Goal: Book appointment/travel/reservation

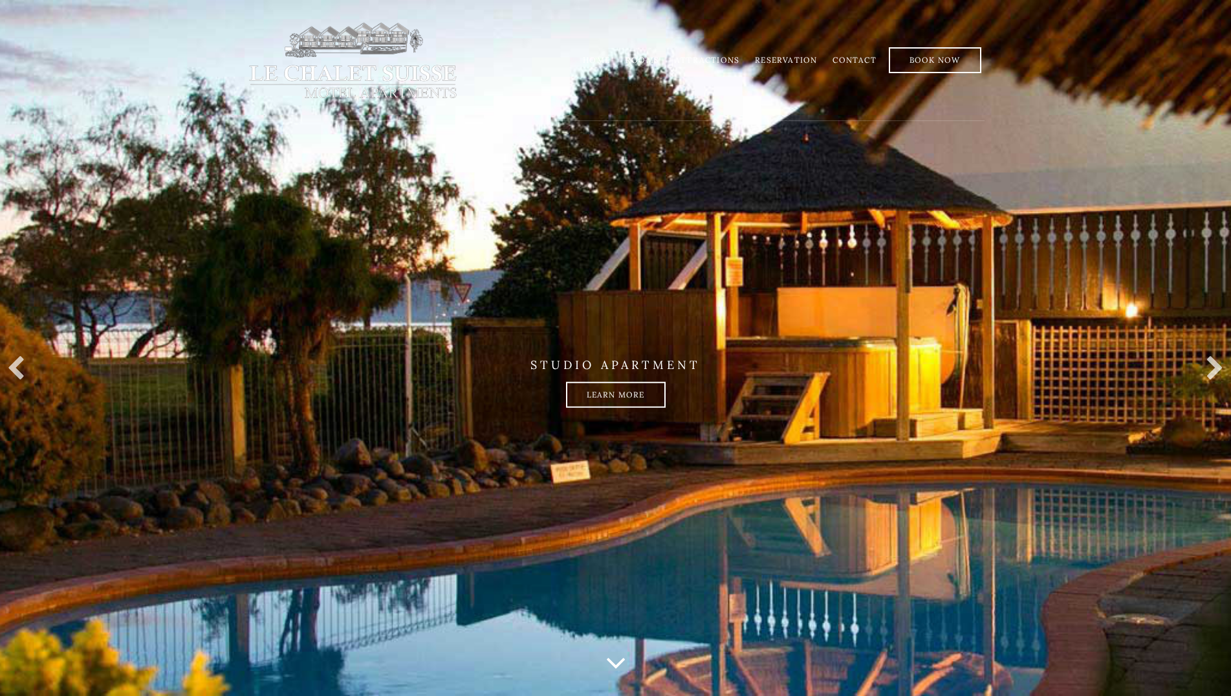
click at [805, 59] on link "Reservation" at bounding box center [786, 60] width 62 height 10
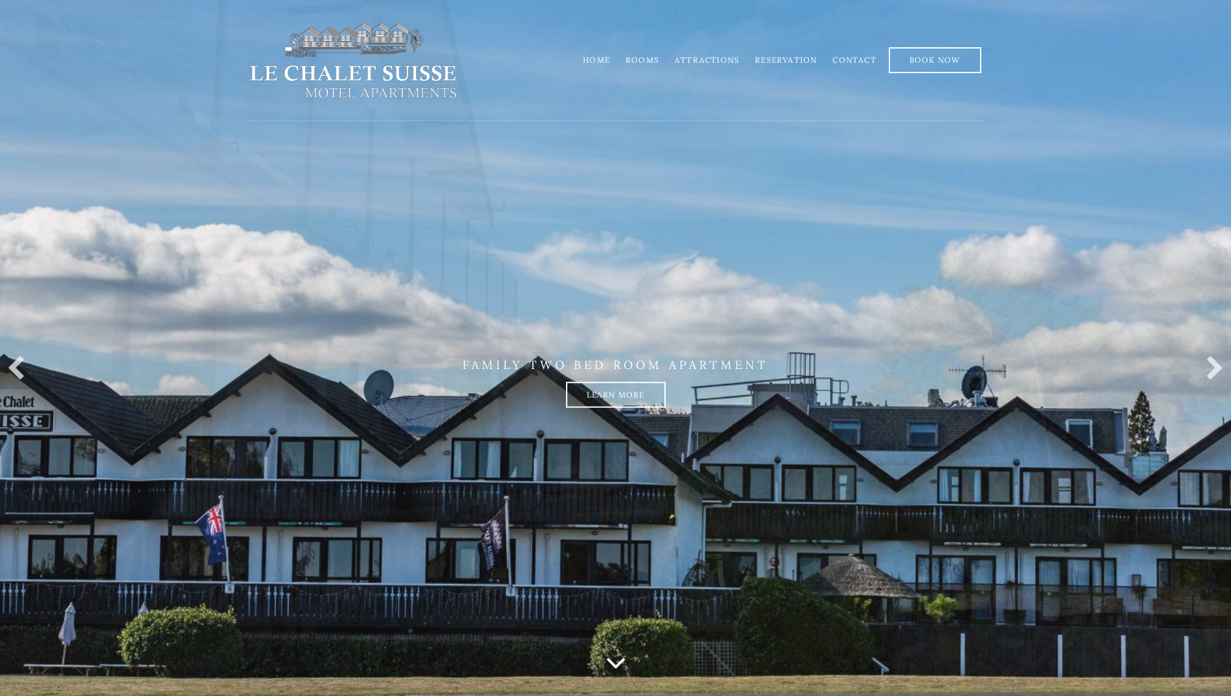
click at [657, 56] on link "Rooms" at bounding box center [643, 60] width 34 height 10
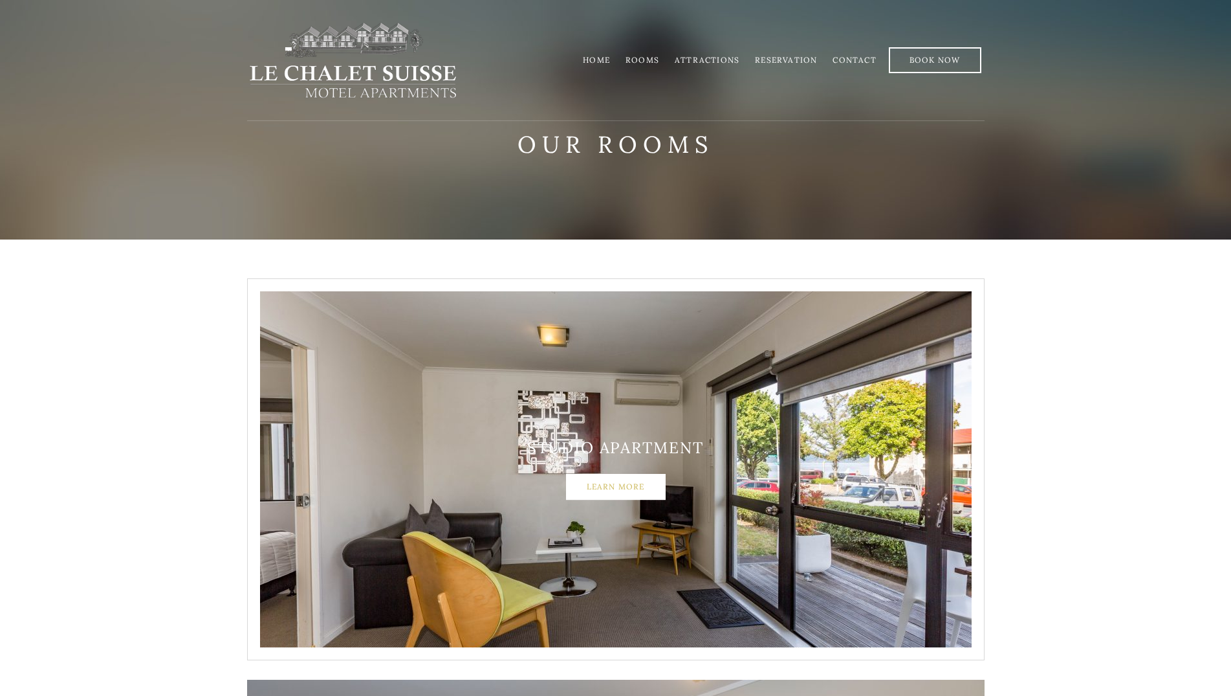
click at [606, 484] on link "Learn More" at bounding box center [616, 487] width 100 height 26
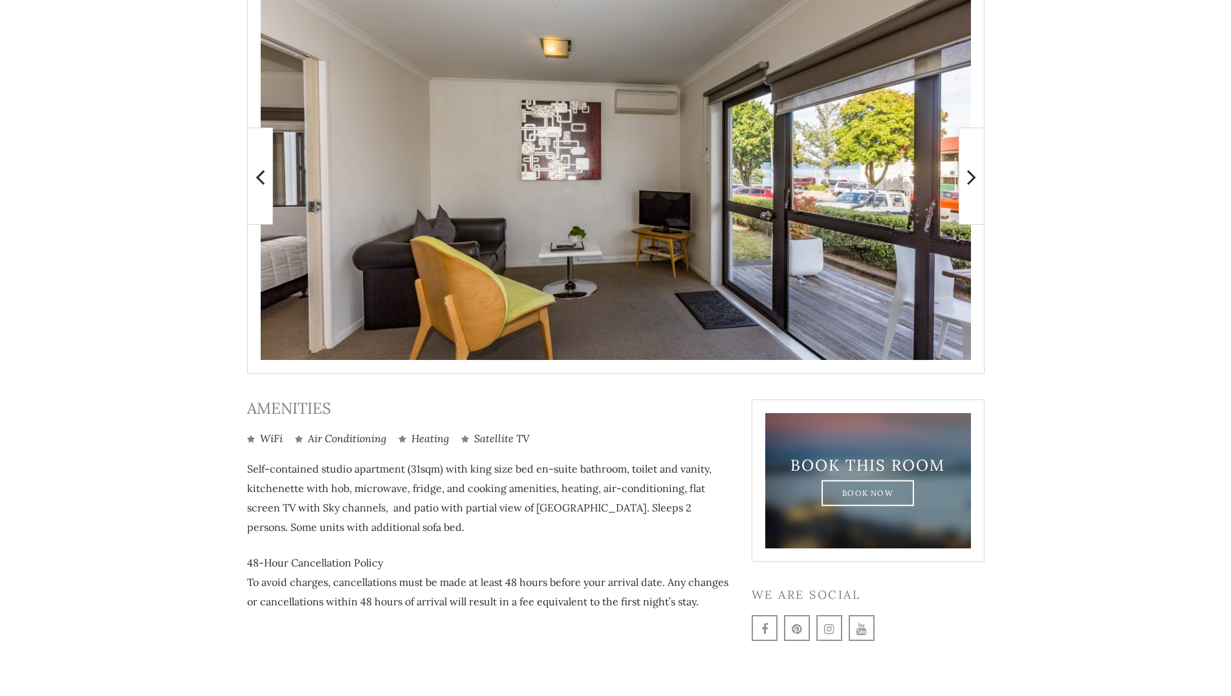
scroll to position [332, 0]
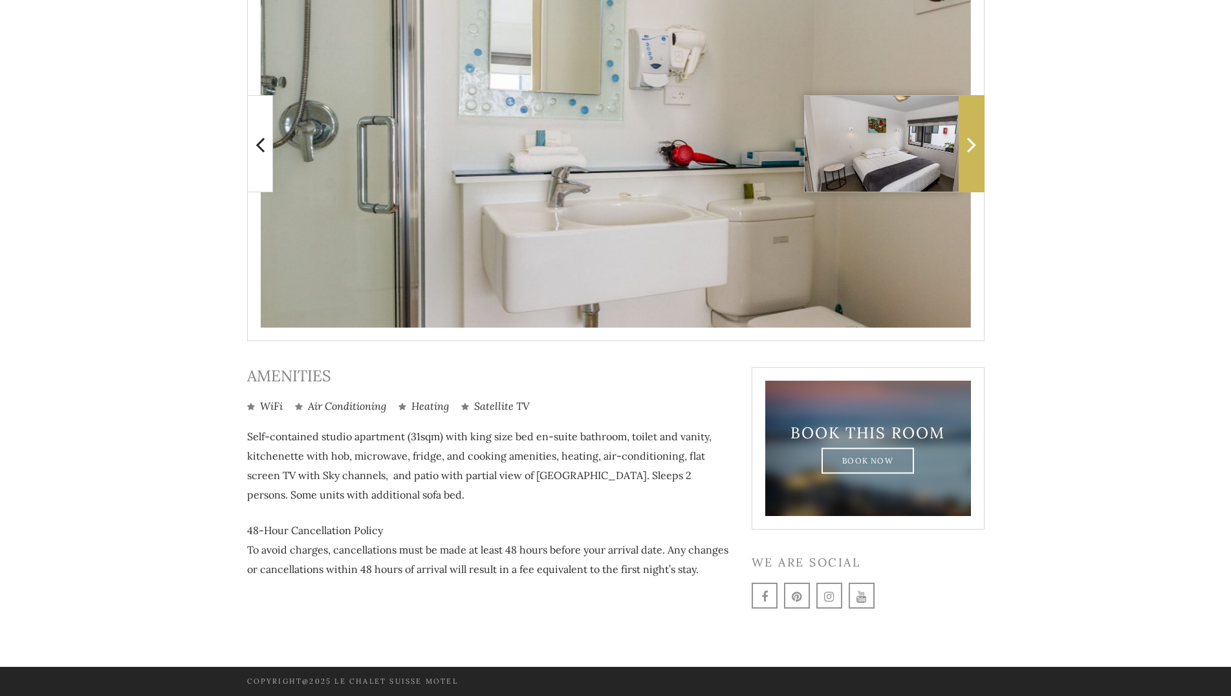
click at [971, 140] on icon at bounding box center [971, 144] width 9 height 26
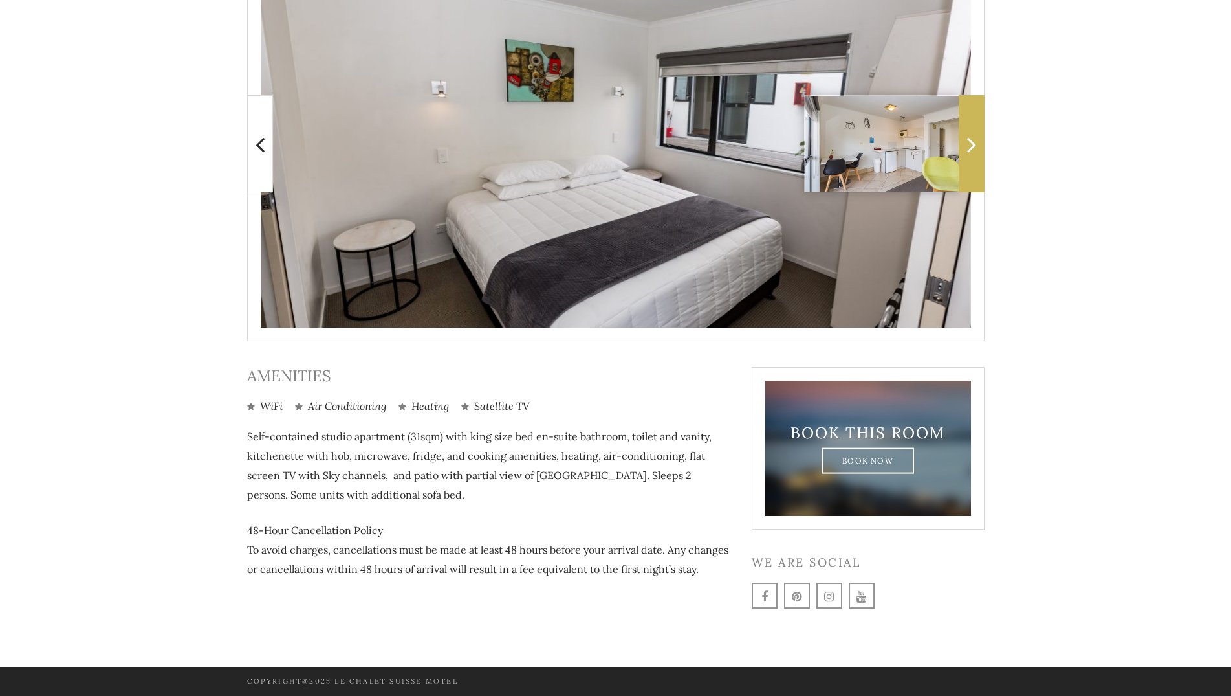
click at [971, 140] on icon at bounding box center [971, 144] width 9 height 26
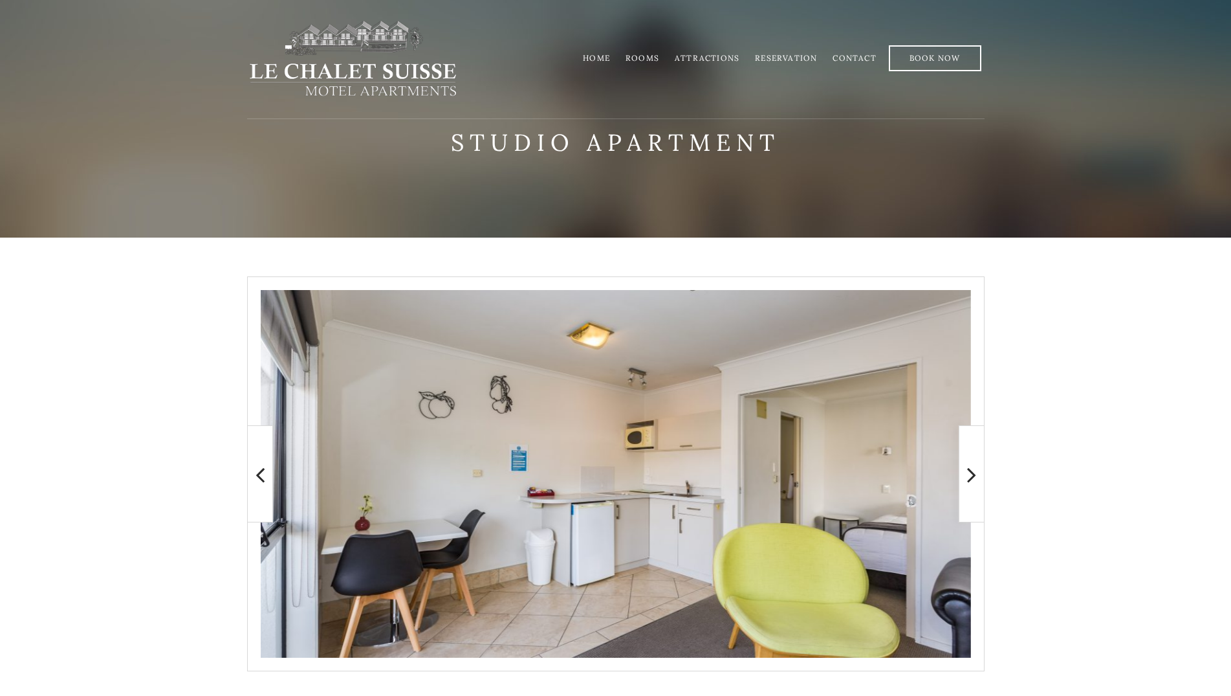
scroll to position [0, 0]
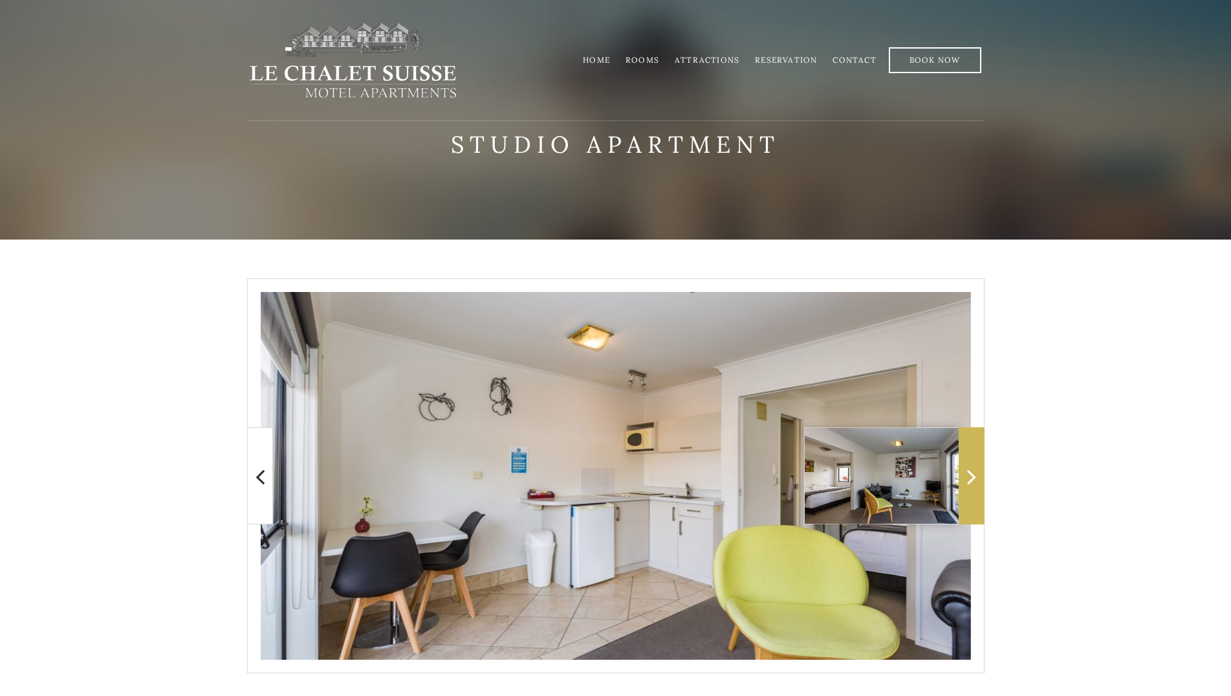
click at [973, 478] on icon at bounding box center [971, 476] width 9 height 26
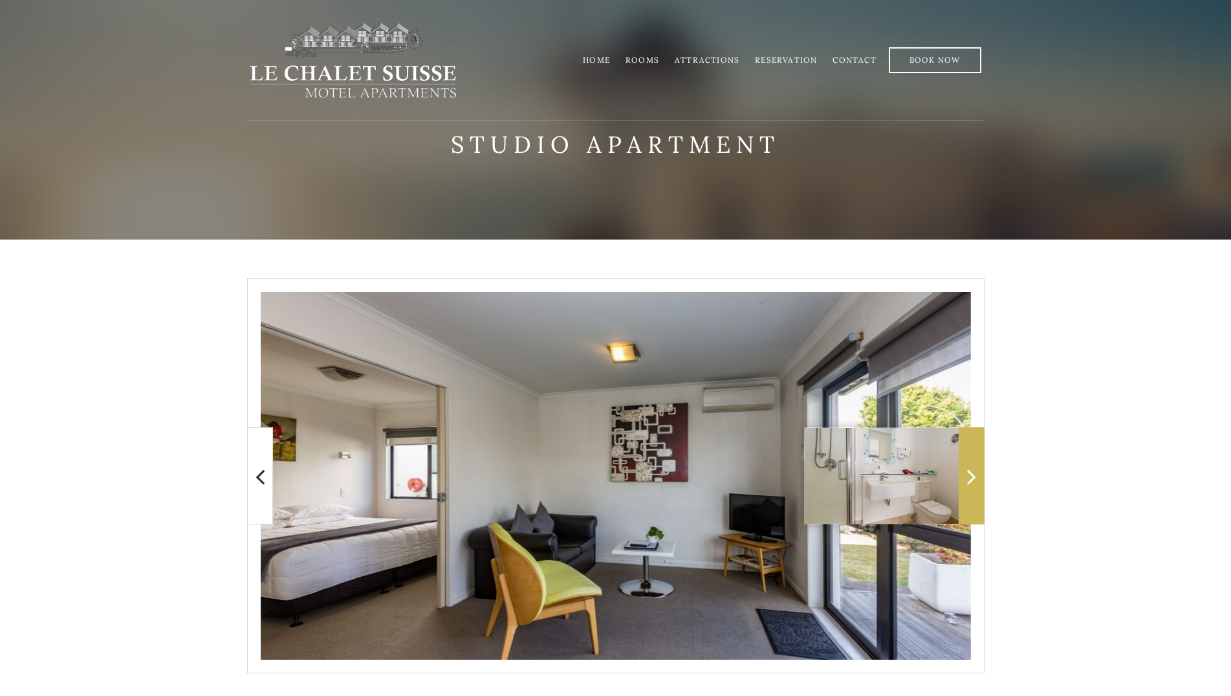
click at [973, 478] on icon at bounding box center [971, 476] width 9 height 26
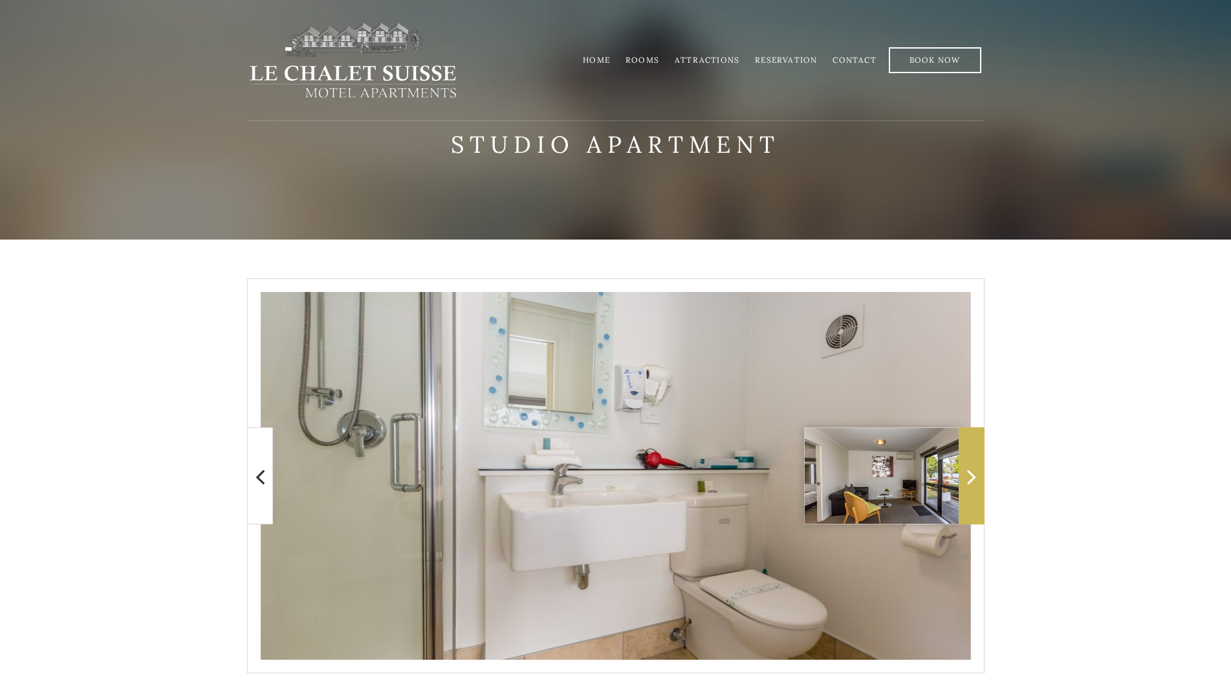
click at [973, 478] on icon at bounding box center [971, 476] width 9 height 26
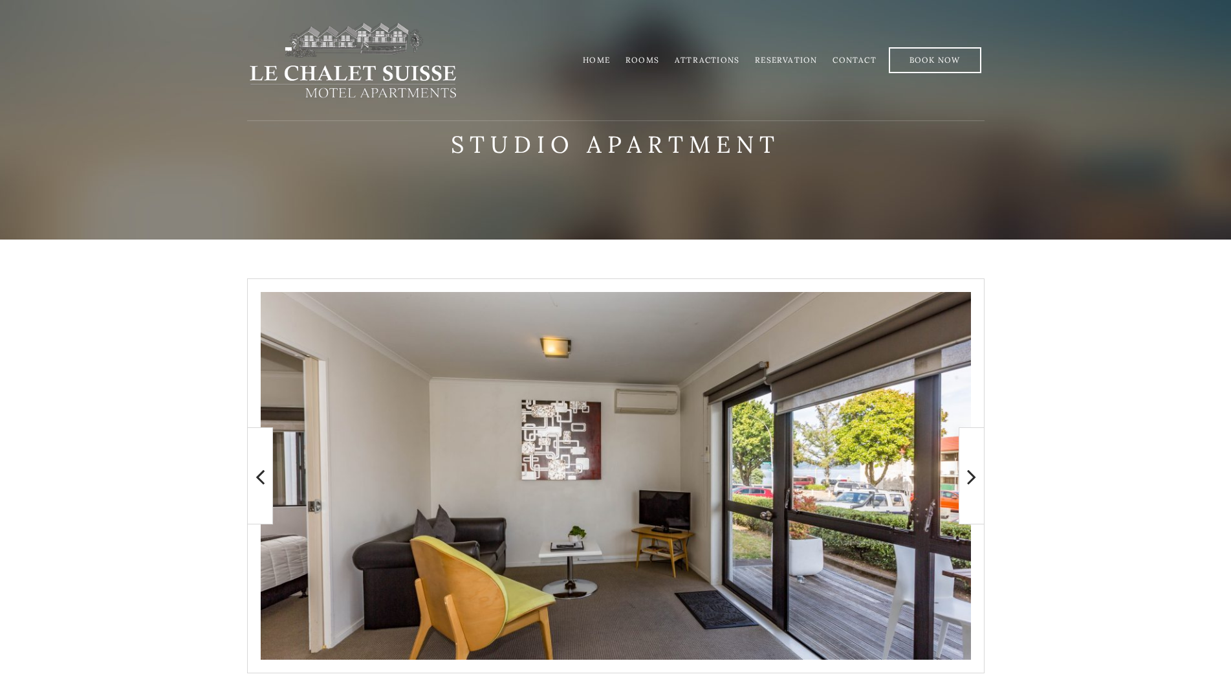
click at [801, 58] on link "Reservation" at bounding box center [786, 60] width 62 height 10
click at [928, 60] on link "Book Now" at bounding box center [935, 60] width 93 height 26
